Goal: Task Accomplishment & Management: Complete application form

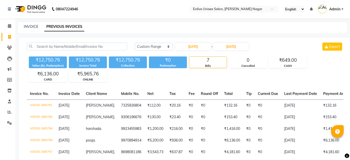
select select "range"
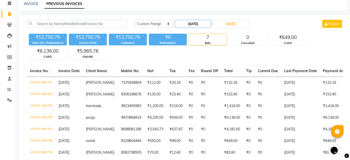
drag, startPoint x: 0, startPoint y: 0, endPoint x: 192, endPoint y: 23, distance: 193.2
click at [192, 23] on input "[DATE]" at bounding box center [192, 23] width 35 height 7
select select "8"
select select "2025"
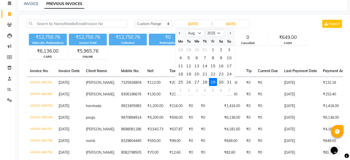
click at [223, 83] on div "30" at bounding box center [221, 82] width 8 height 8
type input "[DATE]"
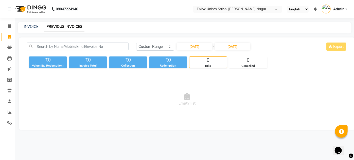
click at [244, 51] on div "[DATE] [DATE] Custom Range [DATE] - [DATE] Export" at bounding box center [241, 49] width 218 height 12
click at [243, 48] on input "29-08-2025" at bounding box center [232, 46] width 35 height 7
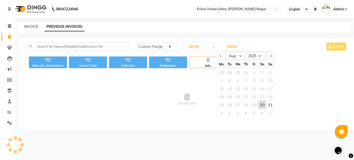
click at [262, 106] on div "30" at bounding box center [262, 105] width 8 height 8
type input "30-08-2025"
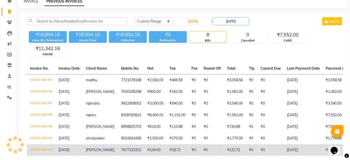
scroll to position [63, 0]
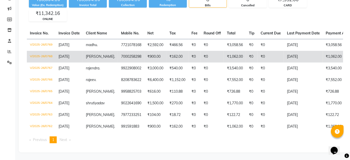
click at [201, 53] on td "₹0" at bounding box center [212, 57] width 23 height 12
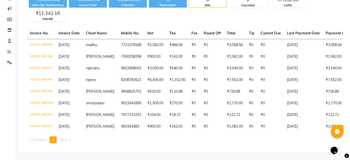
scroll to position [0, 0]
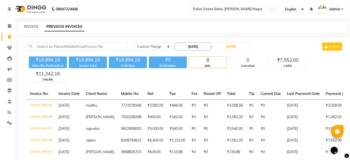
click at [198, 48] on input "30-08-2025" at bounding box center [192, 46] width 35 height 7
select select "8"
select select "2025"
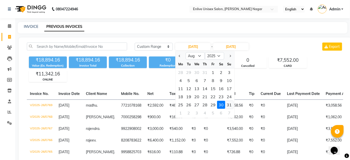
click at [227, 104] on div "31" at bounding box center [229, 105] width 8 height 8
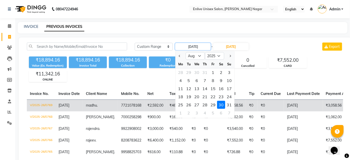
type input "[DATE]"
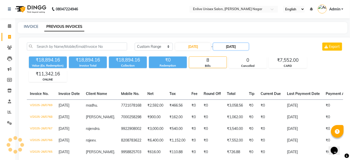
click at [239, 46] on input "30-08-2025" at bounding box center [230, 46] width 35 height 7
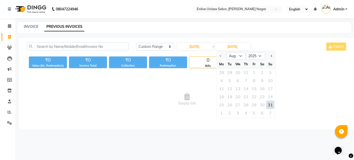
click at [272, 104] on div "31" at bounding box center [270, 105] width 8 height 8
type input "[DATE]"
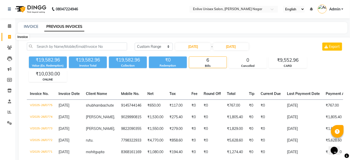
click at [11, 35] on span at bounding box center [9, 37] width 9 height 6
select select "service"
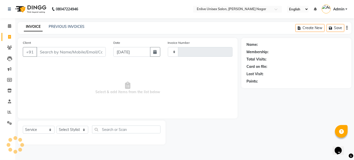
click at [69, 54] on input "Client" at bounding box center [70, 52] width 69 height 10
type input "0777"
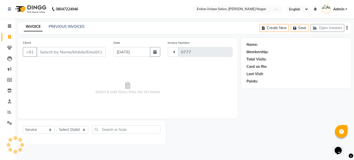
select select "145"
click at [90, 49] on input "Client" at bounding box center [70, 52] width 69 height 10
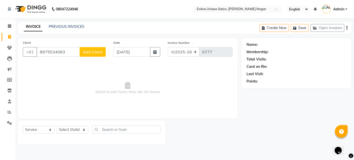
type input "8975534083"
click at [90, 49] on button "Add Client" at bounding box center [93, 52] width 26 height 10
select select "22"
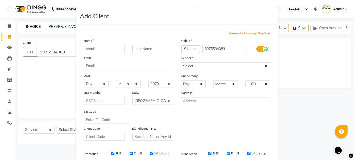
type input "shruti"
click at [162, 49] on input "text" at bounding box center [152, 49] width 41 height 8
type input "."
click at [215, 66] on select "Select [DEMOGRAPHIC_DATA] [DEMOGRAPHIC_DATA] Other Prefer Not To Say" at bounding box center [225, 66] width 89 height 8
select select "male"
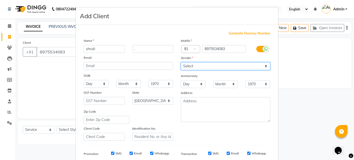
click at [181, 62] on select "Select [DEMOGRAPHIC_DATA] [DEMOGRAPHIC_DATA] Other Prefer Not To Say" at bounding box center [225, 66] width 89 height 8
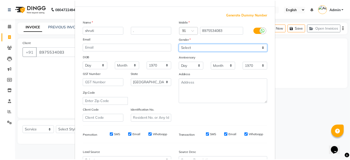
scroll to position [69, 0]
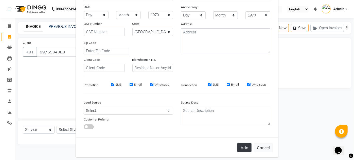
click at [243, 149] on button "Add" at bounding box center [244, 147] width 14 height 9
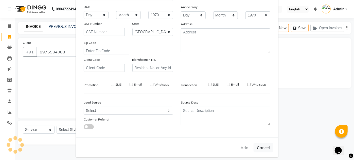
select select
select select "null"
select select
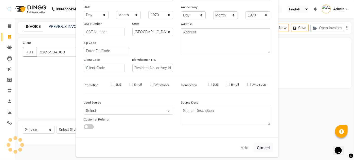
select select
checkbox input "false"
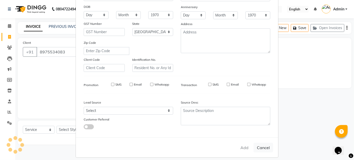
checkbox input "false"
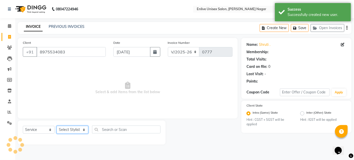
click at [66, 131] on select "Select Stylist [PERSON_NAME] [PERSON_NAME] Nitin Sir sameer [PERSON_NAME] [PERS…" at bounding box center [72, 130] width 32 height 8
select select "26241"
click at [56, 126] on select "Select Stylist [PERSON_NAME] [PERSON_NAME] Nitin Sir sameer [PERSON_NAME] [PERS…" at bounding box center [72, 130] width 32 height 8
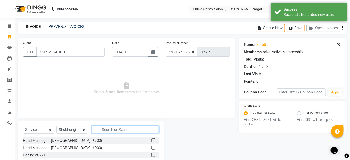
click at [131, 132] on input "text" at bounding box center [125, 130] width 67 height 8
click at [131, 130] on input "text" at bounding box center [125, 130] width 67 height 8
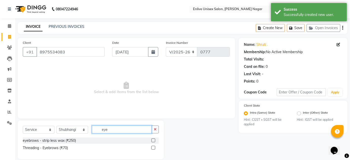
type input "eye"
click at [153, 146] on label at bounding box center [154, 148] width 4 height 4
click at [153, 146] on input "checkbox" at bounding box center [153, 147] width 3 height 3
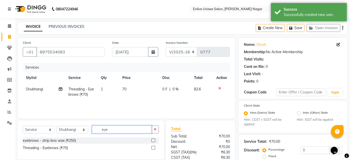
click at [0, 111] on app-home "08047224946 Select Location × Enlive Unisex Salon, Viman Nagar English ENGLISH …" at bounding box center [175, 104] width 350 height 208
checkbox input "false"
type input "for"
drag, startPoint x: 152, startPoint y: 141, endPoint x: 146, endPoint y: 141, distance: 6.3
click at [152, 141] on label at bounding box center [154, 141] width 4 height 4
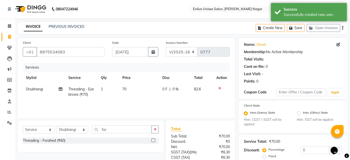
click at [152, 141] on input "checkbox" at bounding box center [153, 140] width 3 height 3
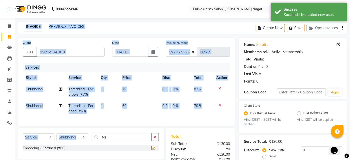
click at [0, 131] on app-home "08047224946 Select Location × Enlive Unisex Salon, Viman Nagar English ENGLISH …" at bounding box center [175, 108] width 350 height 216
checkbox input "false"
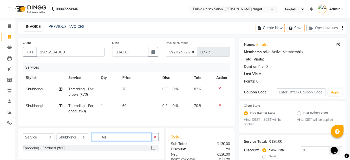
click at [113, 141] on input "for" at bounding box center [122, 137] width 60 height 8
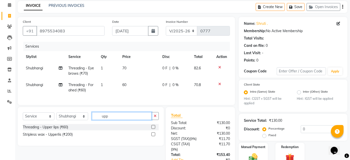
scroll to position [46, 0]
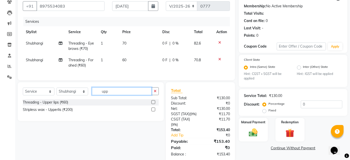
type input "upp"
click at [155, 104] on label at bounding box center [154, 102] width 4 height 4
click at [155, 104] on input "checkbox" at bounding box center [153, 102] width 3 height 3
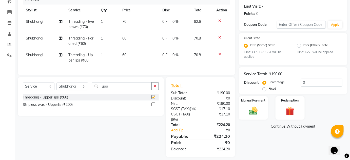
scroll to position [81, 0]
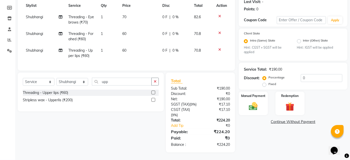
checkbox input "false"
click at [254, 101] on img at bounding box center [253, 106] width 15 height 10
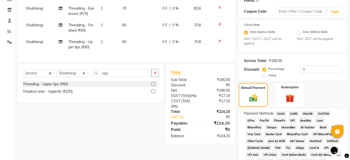
click at [304, 111] on span "ONLINE" at bounding box center [307, 114] width 13 height 6
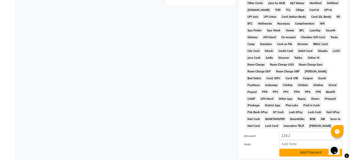
click at [300, 152] on button "Add Payment" at bounding box center [310, 153] width 63 height 8
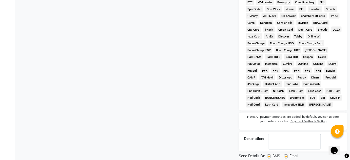
scroll to position [257, 0]
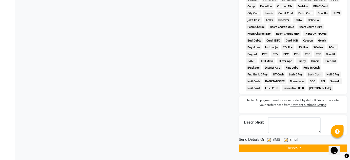
click at [294, 149] on button "Checkout" at bounding box center [293, 149] width 109 height 8
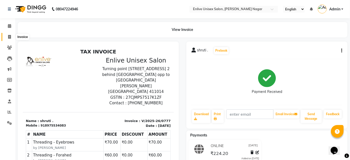
drag, startPoint x: 11, startPoint y: 39, endPoint x: 27, endPoint y: 40, distance: 16.5
click at [11, 39] on span at bounding box center [9, 37] width 9 height 6
select select "service"
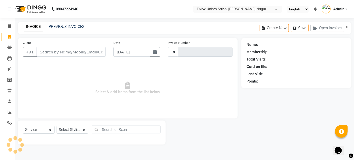
type input "0778"
select select "145"
click at [68, 25] on link "PREVIOUS INVOICES" at bounding box center [67, 26] width 36 height 5
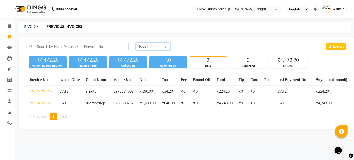
drag, startPoint x: 150, startPoint y: 43, endPoint x: 150, endPoint y: 48, distance: 4.6
click at [150, 43] on select "Today Yesterday Custom Range" at bounding box center [153, 47] width 34 height 8
click at [136, 43] on select "Today Yesterday Custom Range" at bounding box center [153, 47] width 34 height 8
click at [149, 55] on div "₹4,472.20 Value (Ex. Redemption) ₹4,472.20 Invoice Total ₹4,472.20 Collection ₹…" at bounding box center [187, 61] width 320 height 14
click at [150, 45] on select "Today Yesterday Custom Range" at bounding box center [153, 47] width 34 height 8
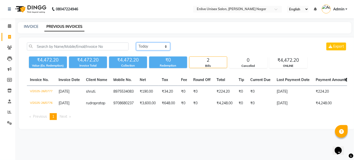
select select "yesterday"
click at [136, 43] on select "Today Yesterday Custom Range" at bounding box center [153, 47] width 34 height 8
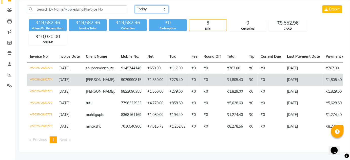
scroll to position [45, 0]
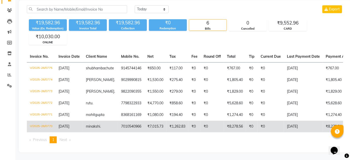
click at [137, 121] on td "7010540966" at bounding box center [131, 127] width 26 height 12
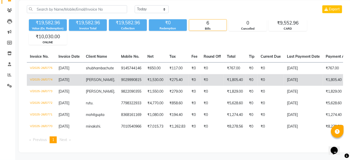
click at [167, 78] on td "₹275.40" at bounding box center [177, 80] width 22 height 12
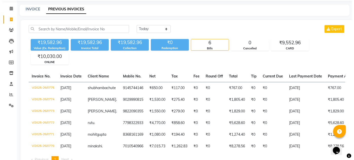
scroll to position [0, 0]
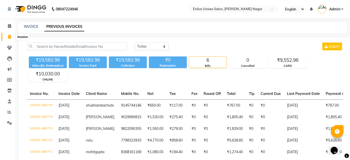
click at [9, 35] on icon at bounding box center [9, 37] width 3 height 4
select select "service"
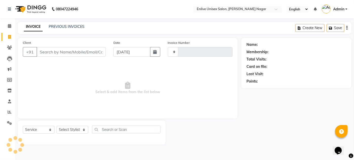
type input "0778"
select select "145"
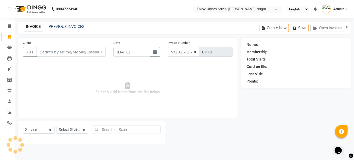
click at [58, 52] on input "Client" at bounding box center [70, 52] width 69 height 10
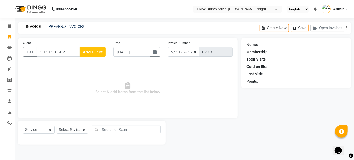
type input "9030218602"
click at [86, 53] on span "Add Client" at bounding box center [93, 51] width 20 height 5
select select "22"
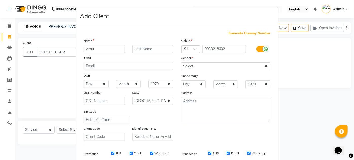
type input "venu"
click at [167, 51] on input "text" at bounding box center [152, 49] width 41 height 8
type input "."
click at [198, 64] on select "Select [DEMOGRAPHIC_DATA] [DEMOGRAPHIC_DATA] Other Prefer Not To Say" at bounding box center [225, 66] width 89 height 8
select select "male"
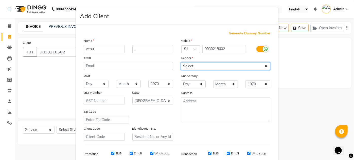
click at [181, 62] on select "Select [DEMOGRAPHIC_DATA] [DEMOGRAPHIC_DATA] Other Prefer Not To Say" at bounding box center [225, 66] width 89 height 8
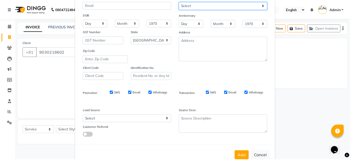
scroll to position [73, 0]
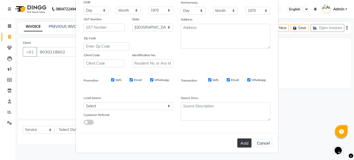
click at [240, 145] on button "Add" at bounding box center [244, 143] width 14 height 9
select select
select select "null"
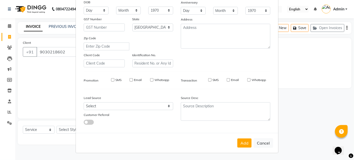
select select
checkbox input "false"
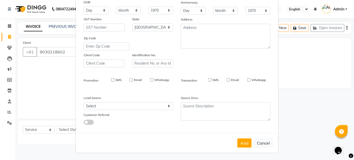
checkbox input "false"
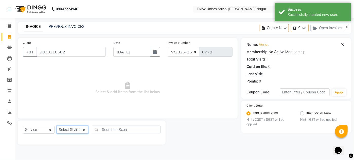
click at [71, 130] on select "Select Stylist [PERSON_NAME] [PERSON_NAME] Nitin Sir sameer [PERSON_NAME] [PERS…" at bounding box center [72, 130] width 32 height 8
select select "84498"
click at [56, 126] on select "Select Stylist [PERSON_NAME] [PERSON_NAME] Nitin Sir sameer [PERSON_NAME] [PERS…" at bounding box center [72, 130] width 32 height 8
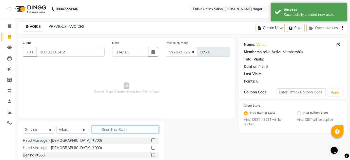
click at [103, 128] on input "text" at bounding box center [125, 130] width 67 height 8
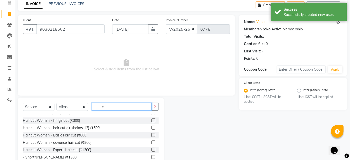
scroll to position [46, 0]
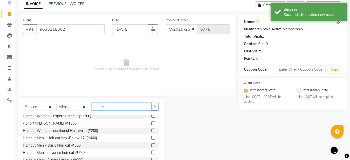
drag, startPoint x: 118, startPoint y: 107, endPoint x: 89, endPoint y: 107, distance: 29.1
click at [89, 107] on div "Select Service Product Membership Package Voucher Prepaid Gift Card Select Styl…" at bounding box center [91, 109] width 136 height 12
type input "cut"
click at [152, 143] on label at bounding box center [154, 145] width 4 height 4
click at [152, 144] on input "checkbox" at bounding box center [153, 145] width 3 height 3
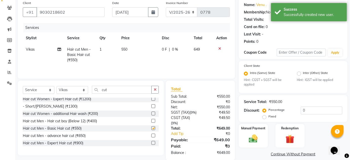
scroll to position [53, 0]
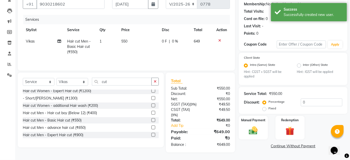
checkbox input "false"
click at [261, 128] on div "Manual Payment" at bounding box center [253, 128] width 30 height 25
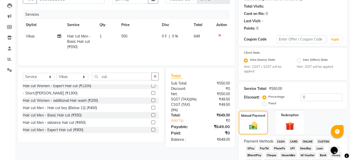
click at [304, 139] on span "ONLINE" at bounding box center [307, 142] width 13 height 6
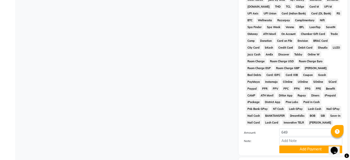
scroll to position [255, 0]
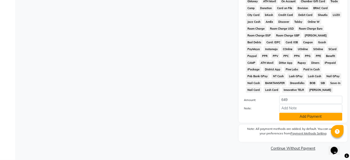
click at [299, 118] on button "Add Payment" at bounding box center [310, 117] width 63 height 8
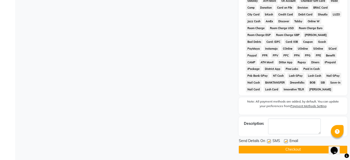
click at [289, 149] on button "Checkout" at bounding box center [293, 150] width 109 height 8
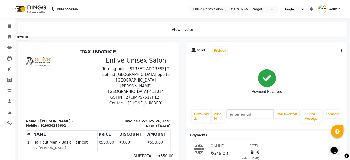
click at [11, 35] on span at bounding box center [9, 37] width 9 height 6
select select "145"
select select "service"
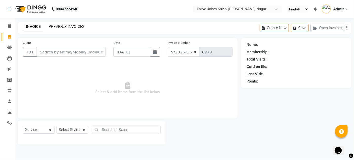
click at [66, 26] on link "PREVIOUS INVOICES" at bounding box center [67, 26] width 36 height 5
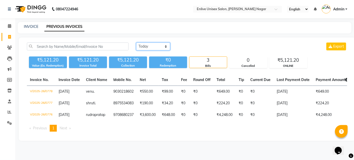
click at [149, 45] on select "Today Yesterday Custom Range" at bounding box center [153, 47] width 34 height 8
click at [136, 43] on select "Today Yesterday Custom Range" at bounding box center [153, 47] width 34 height 8
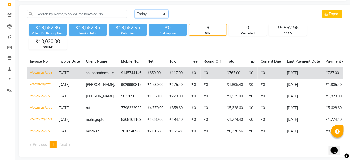
scroll to position [45, 0]
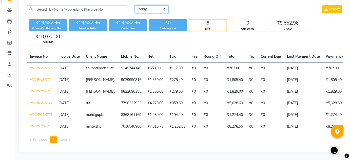
drag, startPoint x: 161, startPoint y: 2, endPoint x: 172, endPoint y: 31, distance: 31.0
click at [161, 5] on select "Today Yesterday Custom Range" at bounding box center [152, 9] width 34 height 8
select select "range"
click at [135, 5] on select "Today Yesterday Custom Range" at bounding box center [152, 9] width 34 height 8
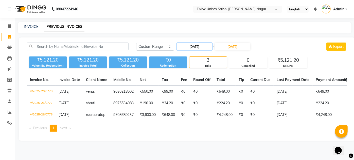
click at [206, 46] on input "[DATE]" at bounding box center [194, 46] width 35 height 7
select select "9"
select select "2025"
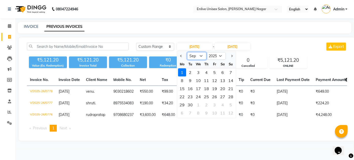
click at [198, 54] on select "Jan Feb Mar Apr May Jun Jul Aug Sep Oct Nov Dec" at bounding box center [196, 56] width 19 height 8
select select "8"
click at [187, 52] on select "Jan Feb Mar Apr May Jun Jul Aug Sep Oct Nov Dec" at bounding box center [196, 56] width 19 height 8
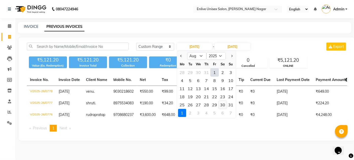
click at [220, 105] on div "30" at bounding box center [222, 105] width 8 height 8
type input "30-08-2025"
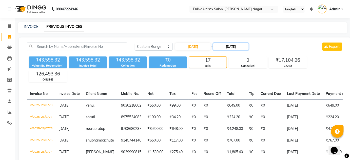
click at [241, 47] on input "[DATE]" at bounding box center [230, 46] width 35 height 7
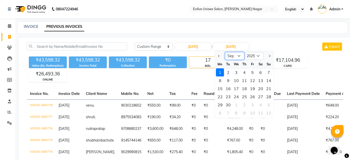
click at [238, 56] on select "Aug Sep Oct Nov Dec" at bounding box center [234, 56] width 19 height 8
select select "8"
click at [225, 52] on select "Aug Sep Oct Nov Dec" at bounding box center [234, 56] width 19 height 8
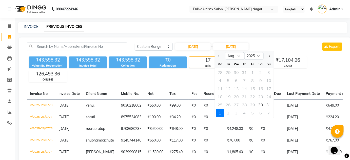
click at [220, 56] on div at bounding box center [220, 56] width 10 height 8
click at [261, 106] on div "30" at bounding box center [261, 105] width 8 height 8
type input "30-08-2025"
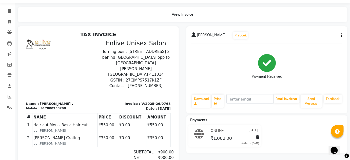
scroll to position [23, 0]
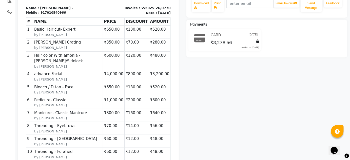
scroll to position [138, 0]
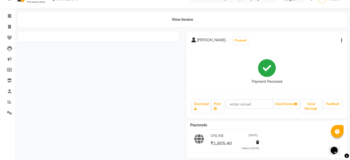
scroll to position [15, 0]
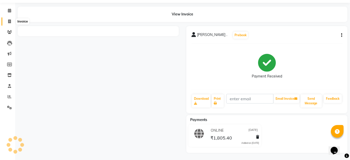
click at [10, 20] on icon at bounding box center [9, 22] width 3 height 4
select select "145"
select select "service"
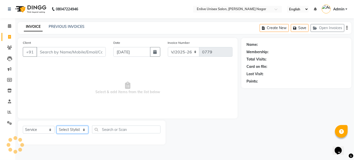
click at [67, 130] on select "Select Stylist" at bounding box center [72, 130] width 32 height 8
click at [66, 129] on select "Select Stylist" at bounding box center [72, 130] width 32 height 8
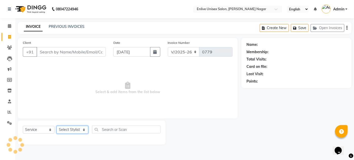
click at [66, 129] on select "Select Stylist" at bounding box center [72, 130] width 32 height 8
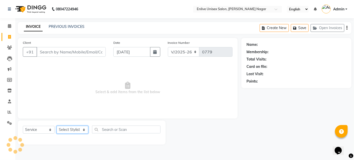
click at [66, 129] on select "Select Stylist" at bounding box center [72, 130] width 32 height 8
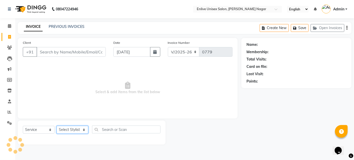
click at [66, 129] on select "Select Stylist" at bounding box center [72, 130] width 32 height 8
click at [66, 129] on select "Select Stylist [PERSON_NAME] [PERSON_NAME] Nitin Sir sameer [PERSON_NAME] [PERS…" at bounding box center [72, 130] width 32 height 8
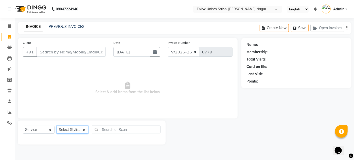
click at [67, 130] on select "Select Stylist [PERSON_NAME] [PERSON_NAME] Nitin Sir sameer [PERSON_NAME] [PERS…" at bounding box center [72, 130] width 32 height 8
select select "47817"
click at [56, 126] on select "Select Stylist [PERSON_NAME] [PERSON_NAME] Nitin Sir sameer [PERSON_NAME] [PERS…" at bounding box center [72, 130] width 32 height 8
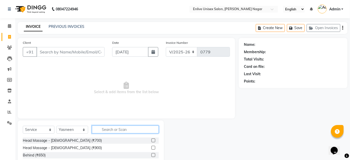
click at [110, 130] on input "text" at bounding box center [125, 130] width 67 height 8
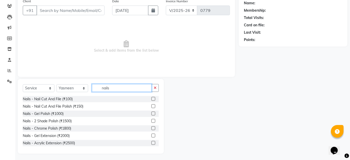
scroll to position [43, 0]
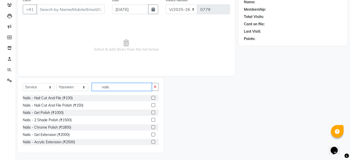
type input "nails"
click at [152, 133] on label at bounding box center [154, 135] width 4 height 4
click at [152, 133] on input "checkbox" at bounding box center [153, 134] width 3 height 3
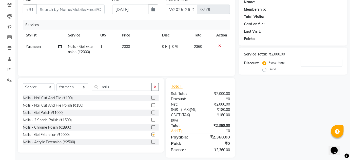
checkbox input "false"
click at [127, 44] on span "2000" at bounding box center [126, 46] width 8 height 5
select select "47817"
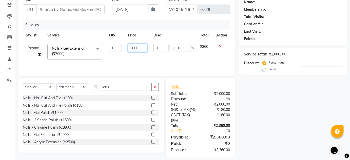
drag, startPoint x: 140, startPoint y: 46, endPoint x: 53, endPoint y: 40, distance: 87.1
click at [60, 40] on table "Stylist Service Qty Price Disc Total Action [PERSON_NAME] [PERSON_NAME] Nitin S…" at bounding box center [126, 46] width 207 height 33
type input "1999"
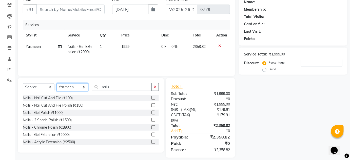
click at [74, 83] on select "Select Stylist [PERSON_NAME] [PERSON_NAME] Nitin Sir sameer [PERSON_NAME] [PERS…" at bounding box center [72, 87] width 32 height 8
click at [105, 110] on div "Nails - Gel Polish (₹1000)" at bounding box center [91, 113] width 136 height 6
drag, startPoint x: 63, startPoint y: 86, endPoint x: 64, endPoint y: 90, distance: 4.3
click at [63, 86] on select "Select Stylist [PERSON_NAME] [PERSON_NAME] Nitin Sir sameer [PERSON_NAME] [PERS…" at bounding box center [72, 87] width 32 height 8
click at [56, 83] on select "Select Stylist [PERSON_NAME] [PERSON_NAME] Nitin Sir sameer [PERSON_NAME] [PERS…" at bounding box center [72, 87] width 32 height 8
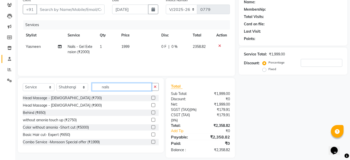
drag, startPoint x: 112, startPoint y: 88, endPoint x: 2, endPoint y: 62, distance: 113.1
click at [3, 62] on app-home "08047224946 Select Location × Enlive Unisex Salon, [PERSON_NAME] Nagar English …" at bounding box center [175, 61] width 350 height 208
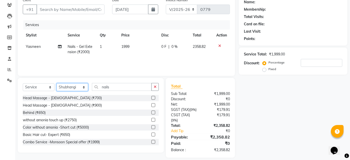
drag, startPoint x: 70, startPoint y: 88, endPoint x: 70, endPoint y: 90, distance: 2.5
click at [70, 88] on select "Select Stylist [PERSON_NAME] [PERSON_NAME] Nitin Sir sameer [PERSON_NAME] [PERS…" at bounding box center [72, 87] width 32 height 8
select select "47817"
click at [56, 83] on select "Select Stylist [PERSON_NAME] [PERSON_NAME] Nitin Sir sameer [PERSON_NAME] [PERS…" at bounding box center [72, 87] width 32 height 8
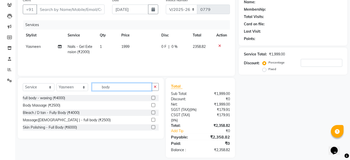
type input "body"
click at [153, 119] on label at bounding box center [154, 120] width 4 height 4
click at [153, 119] on input "checkbox" at bounding box center [153, 120] width 3 height 3
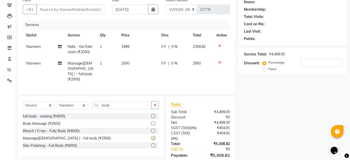
checkbox input "false"
click at [174, 63] on span "0 %" at bounding box center [175, 63] width 6 height 5
select select "47817"
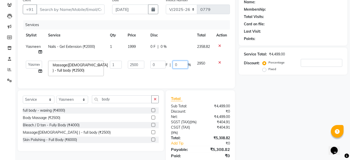
drag, startPoint x: 178, startPoint y: 63, endPoint x: 145, endPoint y: 59, distance: 32.9
click at [153, 60] on td "0 F | 0 %" at bounding box center [170, 69] width 47 height 22
type input "20"
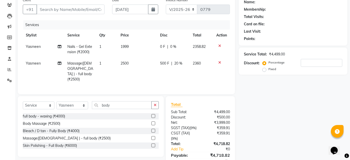
click at [276, 119] on div "Name: Membership: Total Visits: Card on file: Last Visit: Points: Service Total…" at bounding box center [295, 85] width 112 height 181
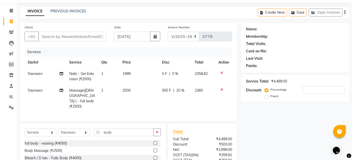
scroll to position [0, 0]
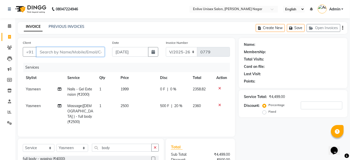
click at [88, 50] on input "Client" at bounding box center [70, 52] width 68 height 10
paste input "80570 25491"
type input "80570 25491"
type input "0"
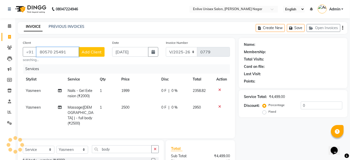
click at [53, 50] on input "80570 25491" at bounding box center [57, 52] width 42 height 10
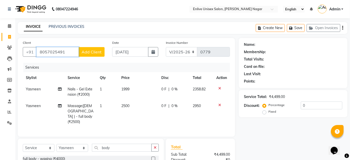
type input "8057025491"
click at [87, 48] on button "Add Client" at bounding box center [92, 52] width 26 height 10
select select "22"
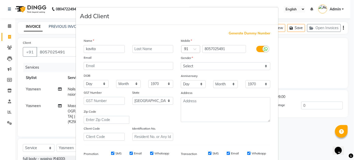
type input "kavita"
click at [142, 46] on input "text" at bounding box center [152, 49] width 41 height 8
type input "singh"
drag, startPoint x: 200, startPoint y: 64, endPoint x: 198, endPoint y: 67, distance: 3.9
click at [200, 64] on select "Select [DEMOGRAPHIC_DATA] [DEMOGRAPHIC_DATA] Other Prefer Not To Say" at bounding box center [225, 66] width 89 height 8
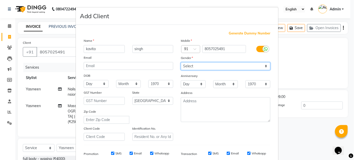
select select "[DEMOGRAPHIC_DATA]"
click at [181, 62] on select "Select [DEMOGRAPHIC_DATA] [DEMOGRAPHIC_DATA] Other Prefer Not To Say" at bounding box center [225, 66] width 89 height 8
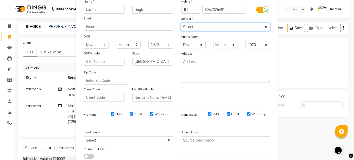
scroll to position [69, 0]
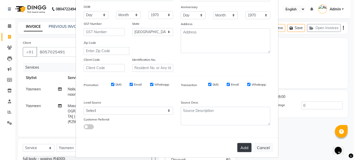
click at [244, 149] on button "Add" at bounding box center [244, 147] width 14 height 9
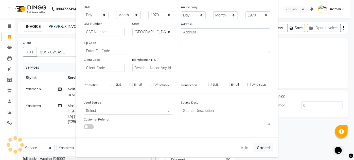
select select
select select "null"
select select
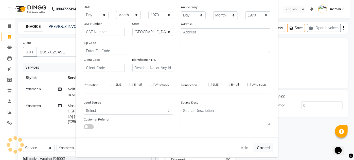
select select
checkbox input "false"
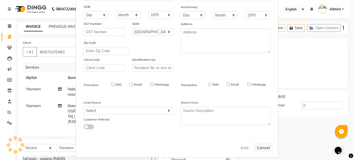
checkbox input "false"
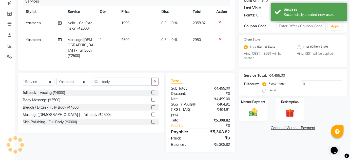
scroll to position [69, 0]
click at [174, 37] on span "0 %" at bounding box center [175, 39] width 6 height 5
select select "47817"
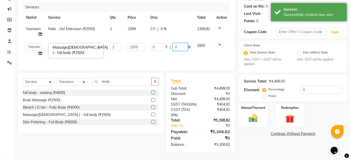
drag, startPoint x: 180, startPoint y: 37, endPoint x: 141, endPoint y: 37, distance: 39.0
click at [156, 43] on div "0 F | 0 %" at bounding box center [170, 47] width 41 height 8
type input "20"
click at [267, 138] on div "Name: [PERSON_NAME] Membership: No Active Membership Total Visits: Card on file…" at bounding box center [295, 65] width 112 height 175
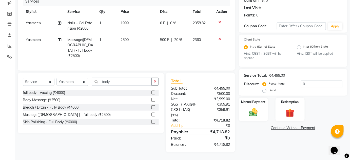
scroll to position [69, 0]
drag, startPoint x: 253, startPoint y: 109, endPoint x: 292, endPoint y: 120, distance: 41.1
click at [252, 109] on img at bounding box center [253, 112] width 15 height 10
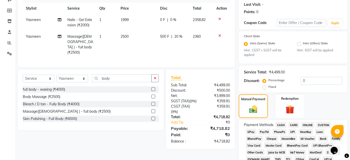
click at [309, 124] on span "ONLINE" at bounding box center [307, 125] width 13 height 6
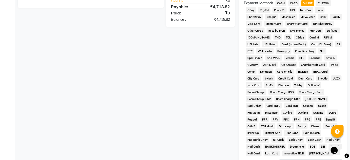
scroll to position [254, 0]
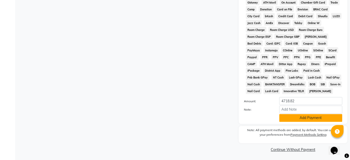
click at [301, 121] on button "Add Payment" at bounding box center [310, 118] width 63 height 8
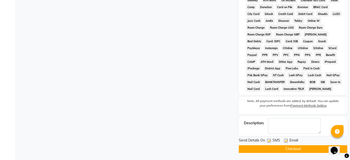
scroll to position [257, 0]
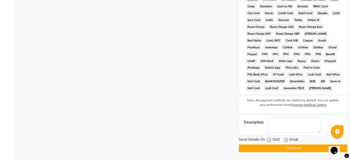
click at [309, 146] on button "Checkout" at bounding box center [293, 149] width 109 height 8
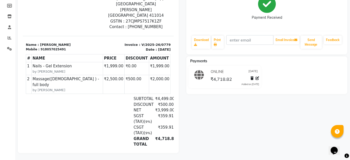
scroll to position [78, 0]
